Goal: Book appointment/travel/reservation

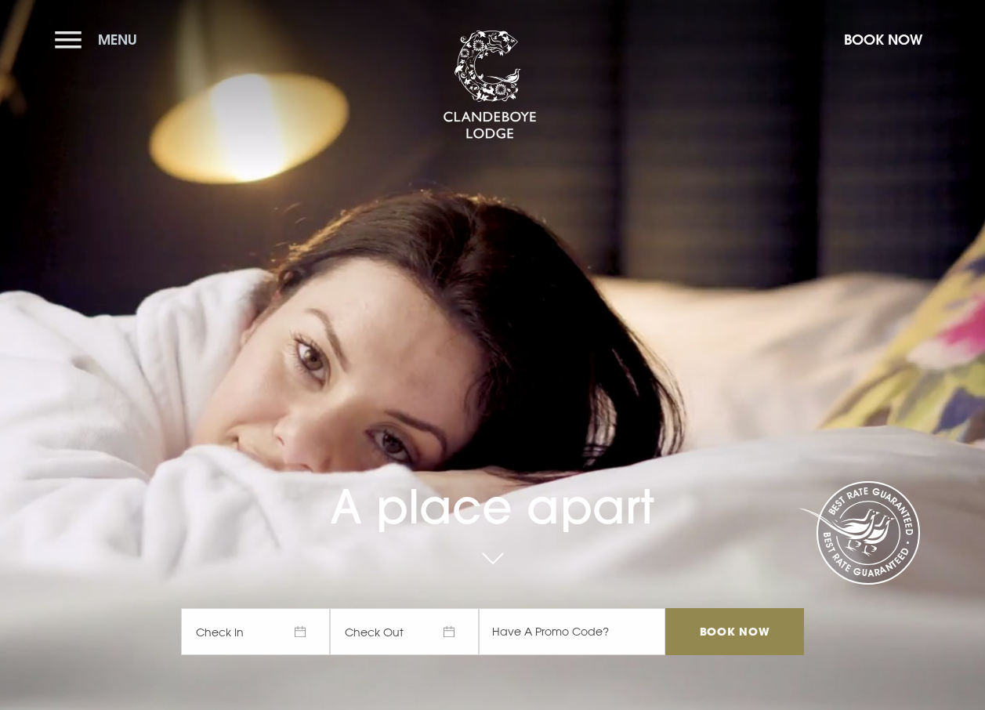
click at [75, 38] on button "Menu" at bounding box center [100, 40] width 90 height 34
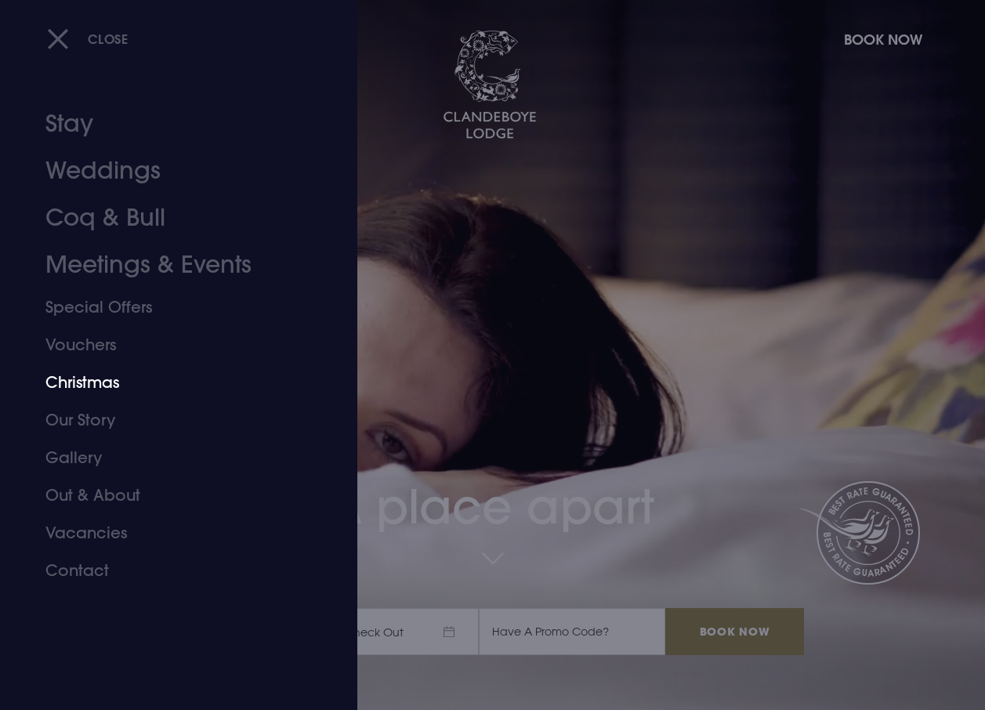
click at [113, 383] on link "Christmas" at bounding box center [167, 383] width 245 height 38
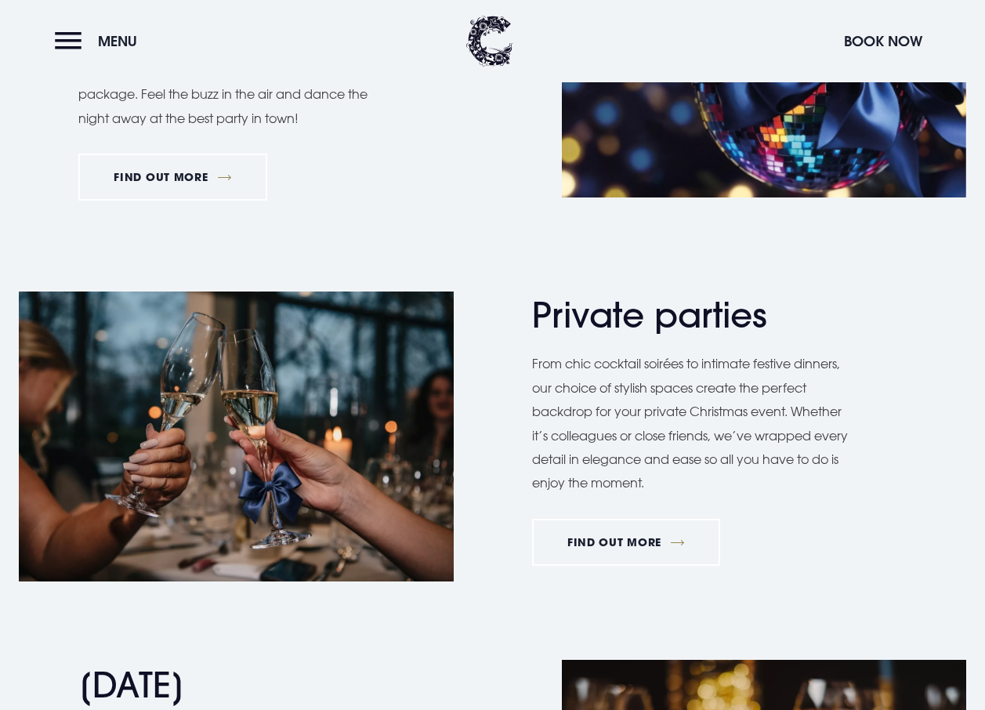
scroll to position [705, 0]
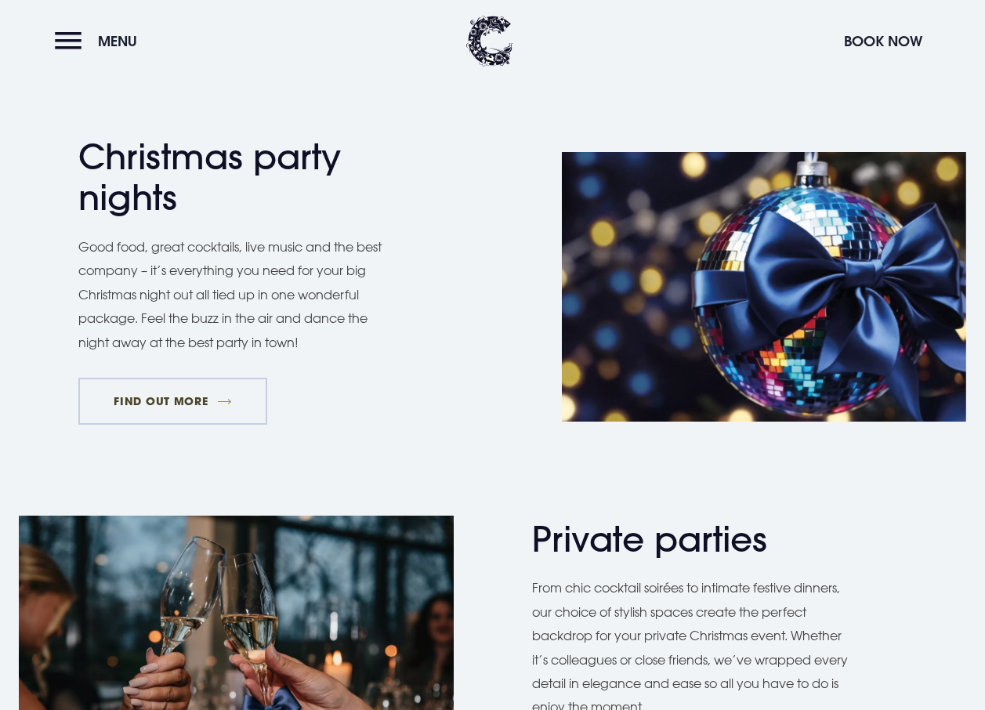
click at [193, 395] on link "FIND OUT MORE" at bounding box center [172, 401] width 189 height 47
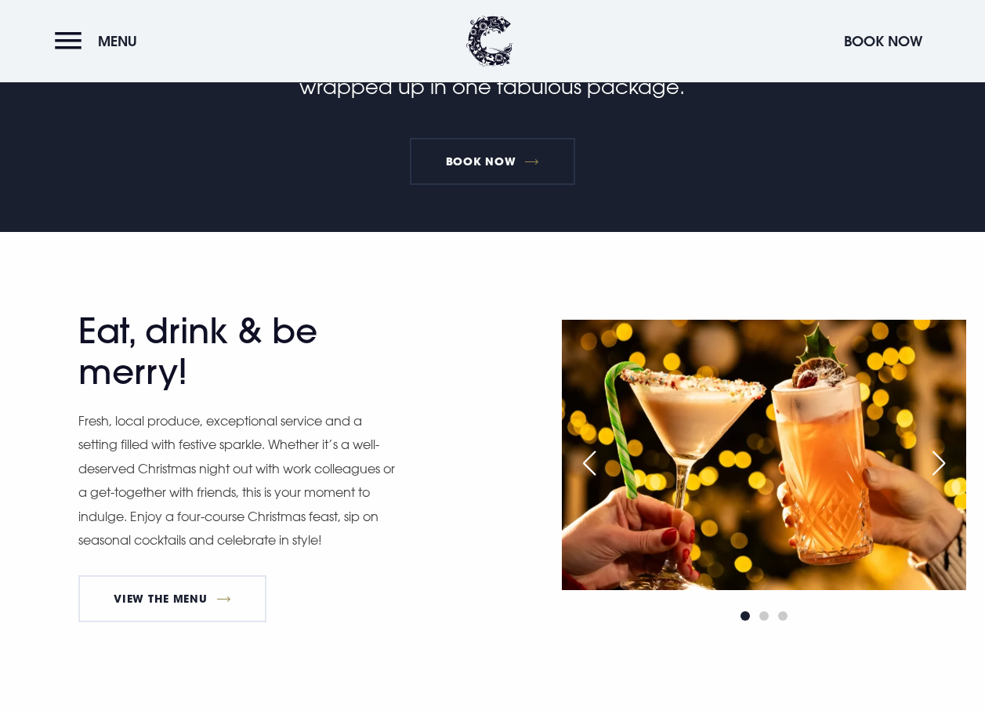
scroll to position [548, 0]
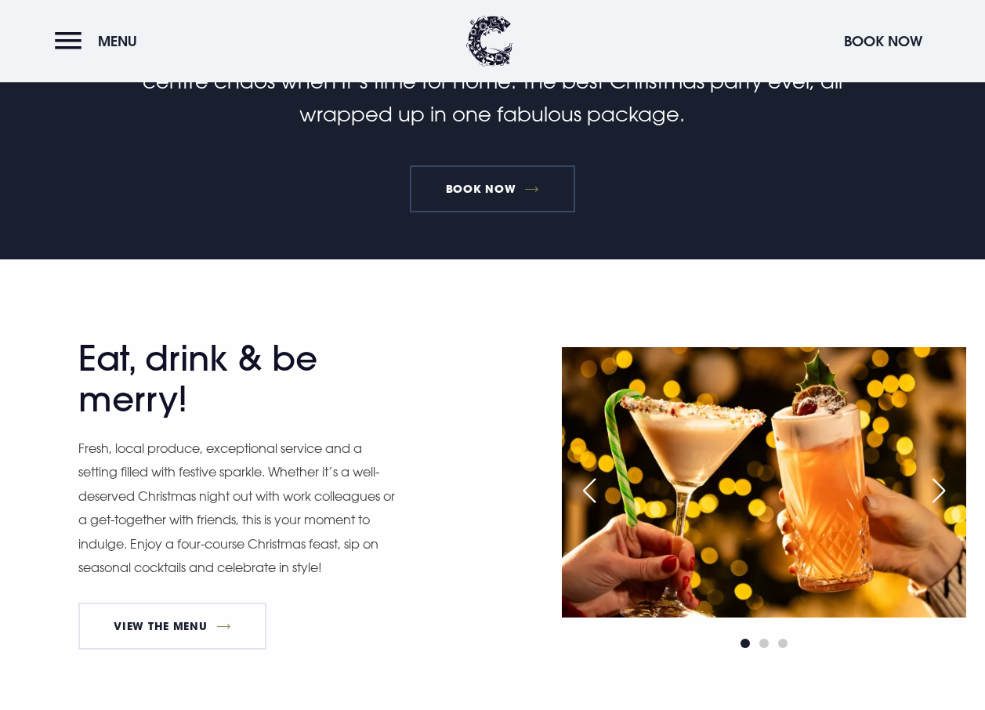
click at [492, 190] on link "Book Now" at bounding box center [492, 188] width 165 height 47
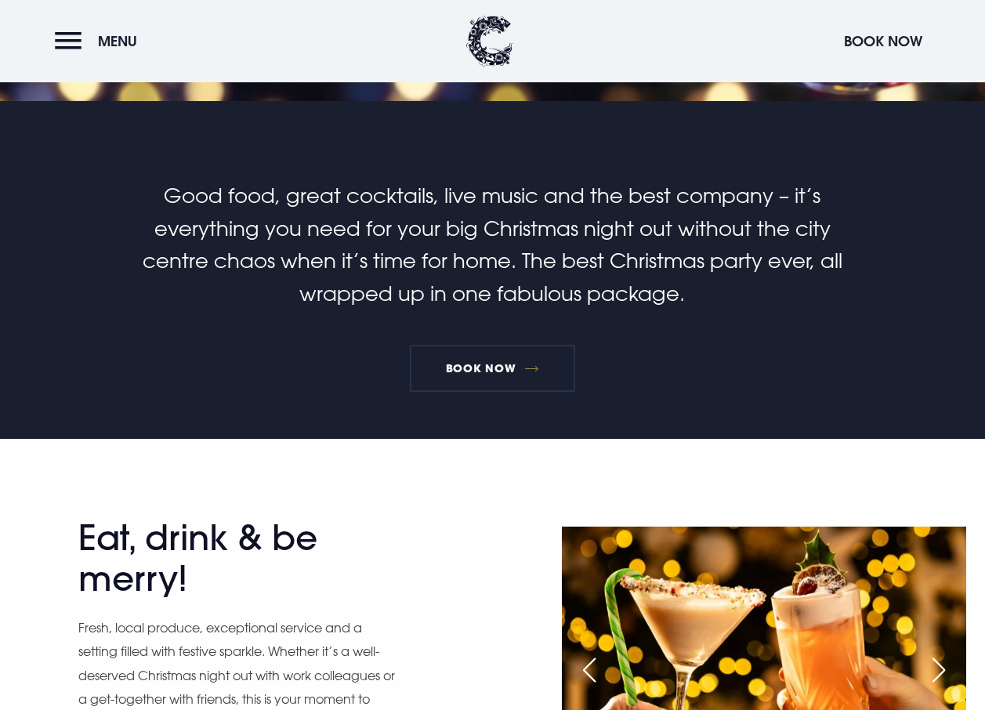
scroll to position [157, 0]
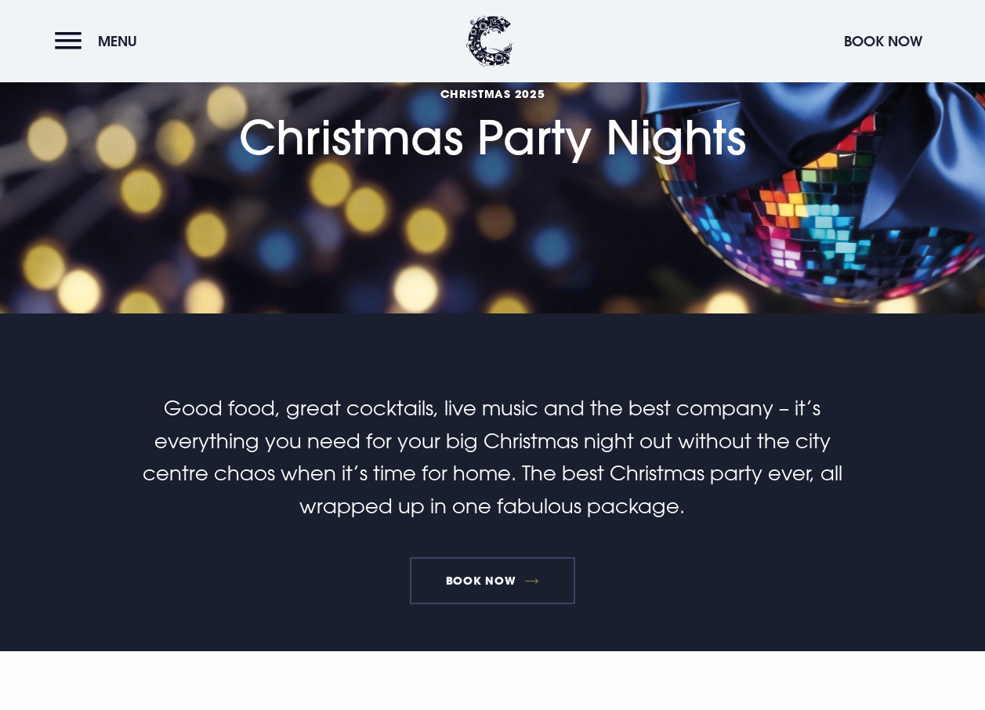
click at [497, 575] on link "Book Now" at bounding box center [492, 580] width 165 height 47
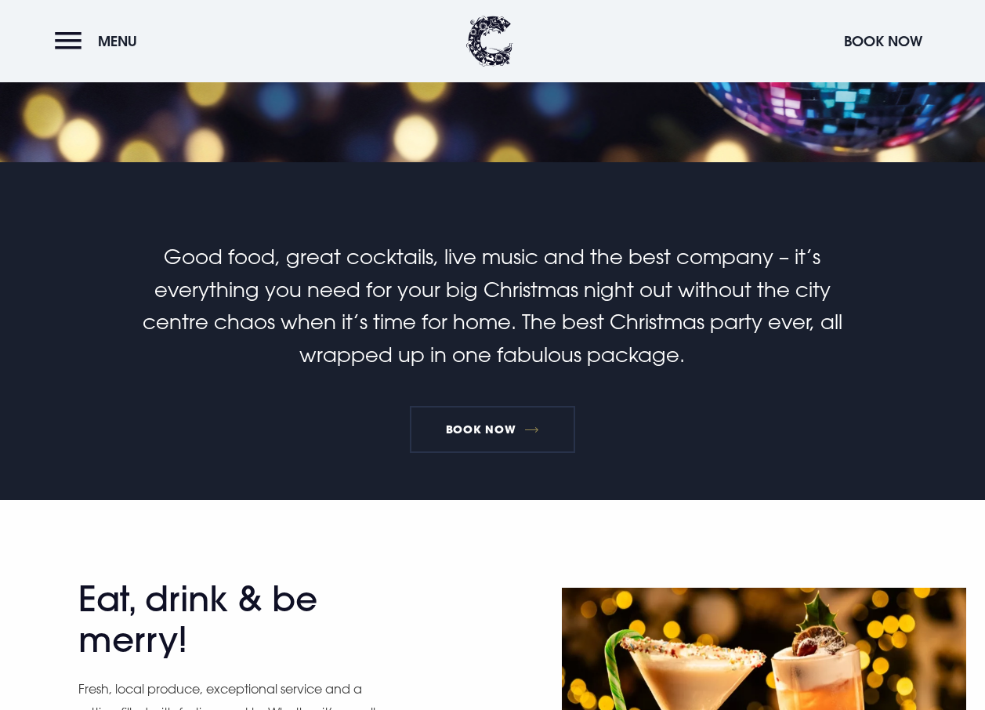
scroll to position [627, 0]
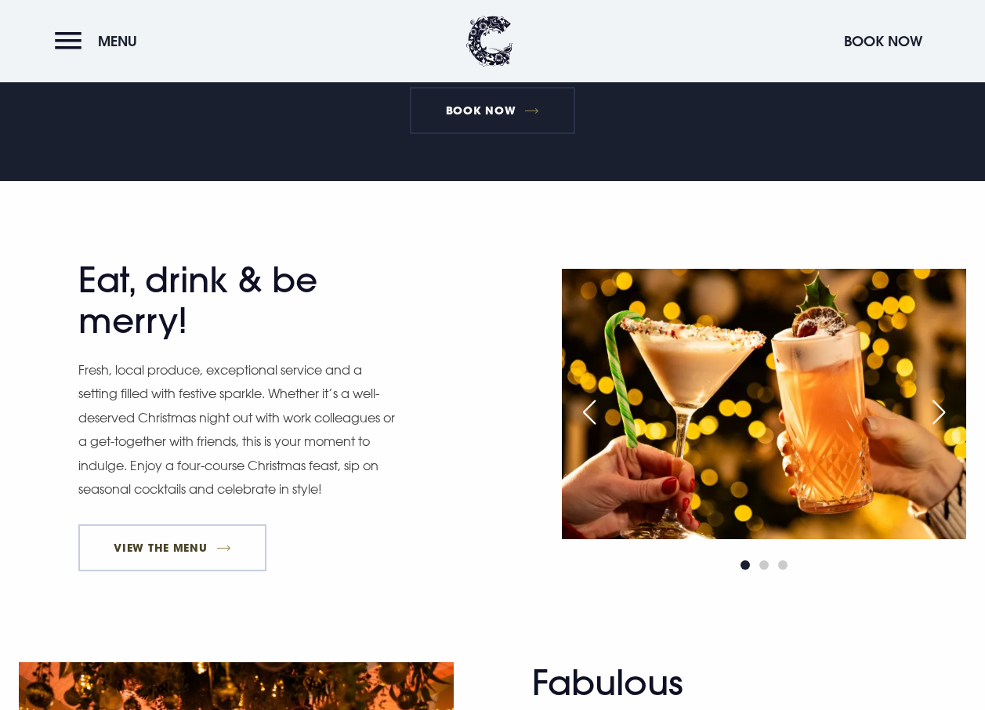
click at [205, 548] on link "View The Menu" at bounding box center [172, 547] width 188 height 47
